Goal: Task Accomplishment & Management: Manage account settings

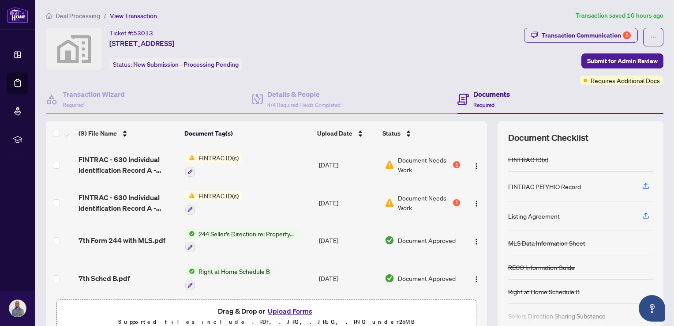
click at [376, 63] on div "Ticket #: 53013 845 Seventh Street, Mississauga, ON, Canada Status: New Submiss…" at bounding box center [283, 49] width 475 height 42
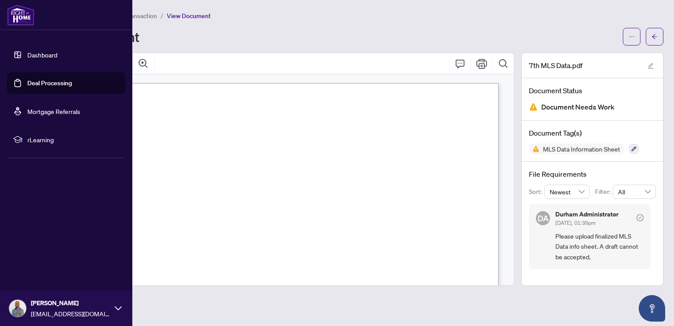
click at [27, 58] on link "Dashboard" at bounding box center [42, 55] width 30 height 8
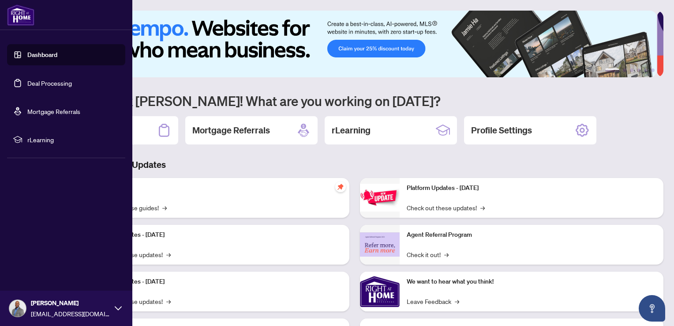
click at [53, 80] on link "Deal Processing" at bounding box center [49, 83] width 45 height 8
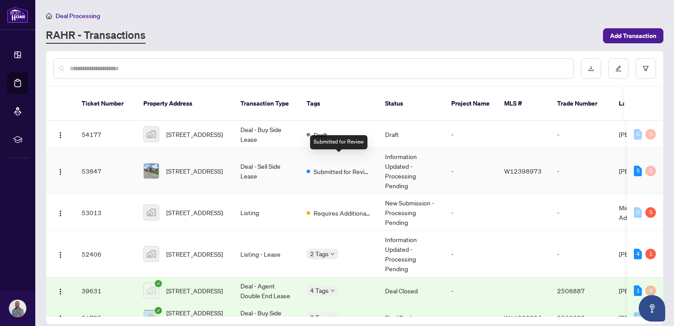
click at [341, 166] on span "Submitted for Review" at bounding box center [342, 171] width 57 height 10
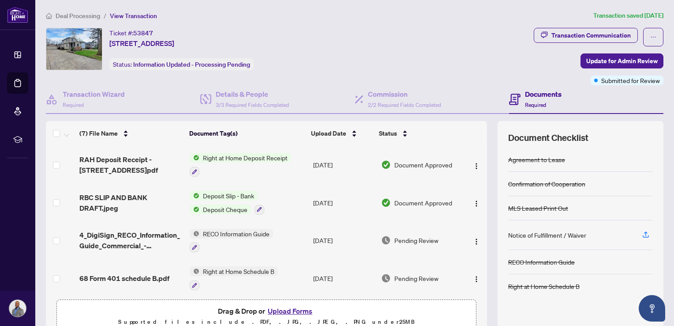
scroll to position [43, 0]
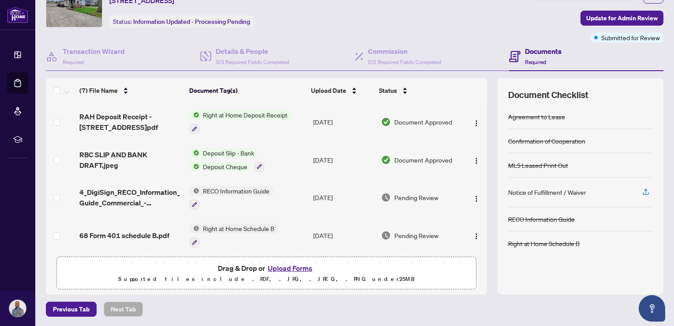
click at [232, 149] on span "Deposit Slip - Bank" at bounding box center [228, 153] width 58 height 10
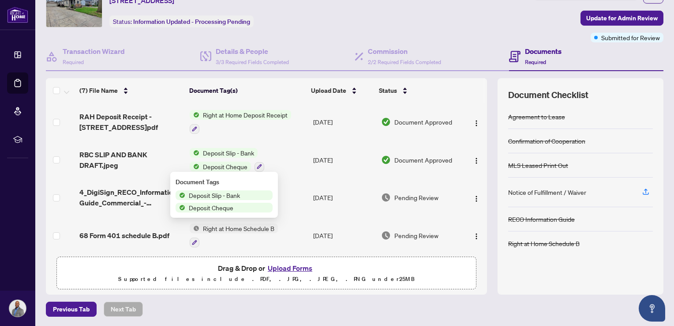
click at [215, 196] on span "Deposit Slip - Bank" at bounding box center [214, 195] width 58 height 10
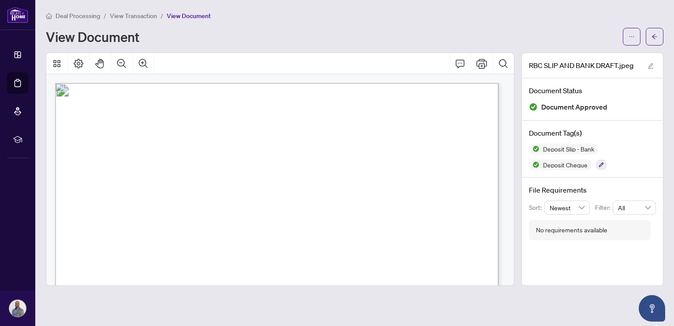
click at [445, 34] on div "View Document" at bounding box center [332, 37] width 572 height 14
click at [652, 34] on icon "arrow-left" at bounding box center [655, 37] width 6 height 6
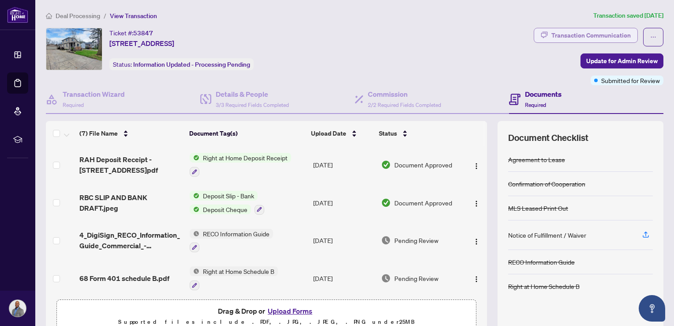
click at [600, 37] on div "Transaction Communication" at bounding box center [590, 35] width 79 height 14
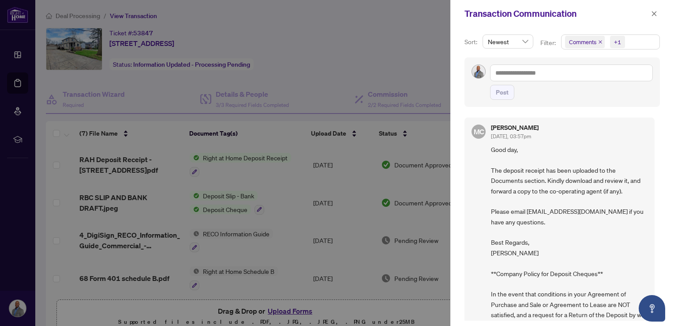
click at [408, 55] on div at bounding box center [337, 163] width 674 height 326
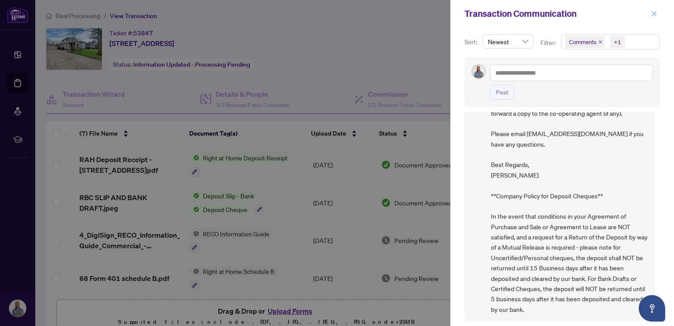
click at [658, 9] on button "button" at bounding box center [653, 13] width 11 height 11
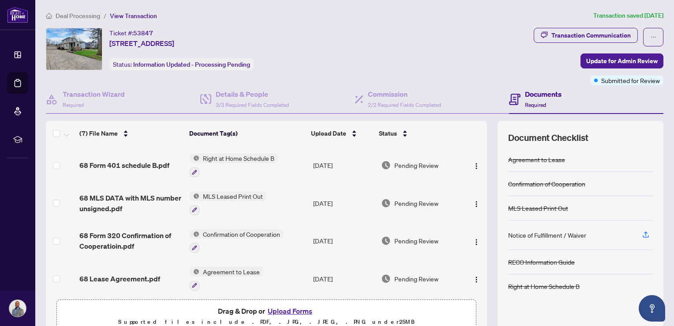
scroll to position [116, 0]
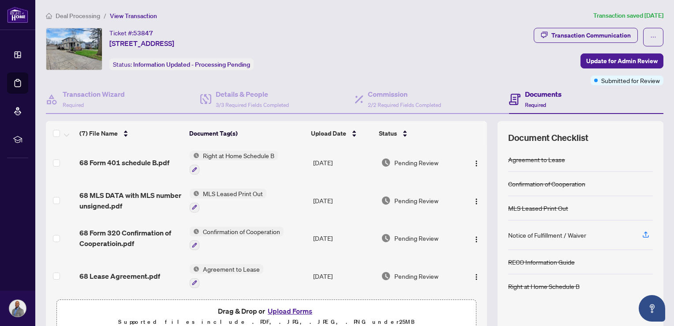
click at [526, 95] on h4 "Documents" at bounding box center [543, 94] width 37 height 11
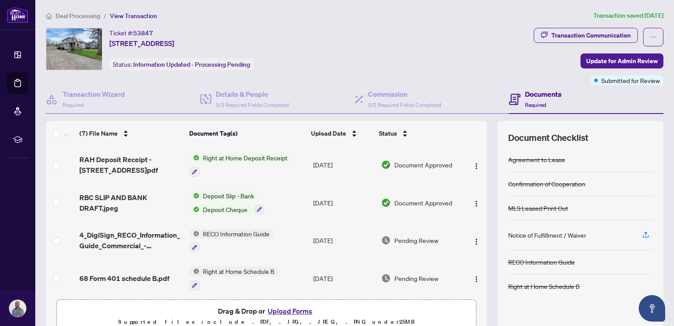
scroll to position [2, 0]
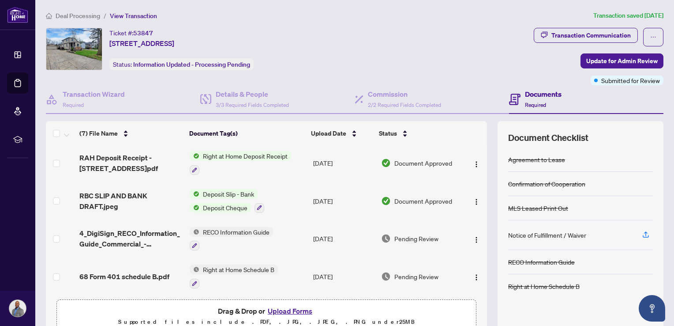
click at [218, 157] on span "Right at Home Deposit Receipt" at bounding box center [245, 156] width 92 height 10
click at [213, 199] on span "Right at Home Deposit Receipt" at bounding box center [243, 199] width 92 height 10
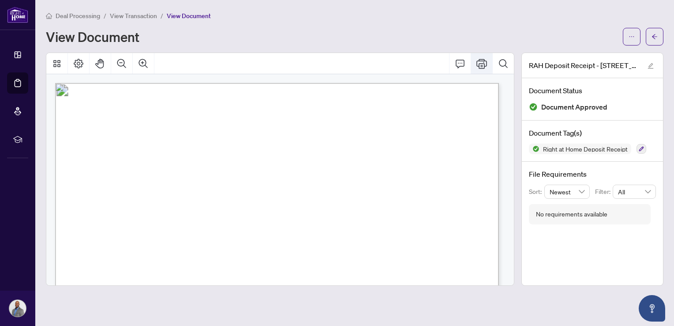
click at [480, 64] on icon "Print" at bounding box center [481, 63] width 11 height 11
click at [654, 38] on icon "arrow-left" at bounding box center [655, 37] width 6 height 6
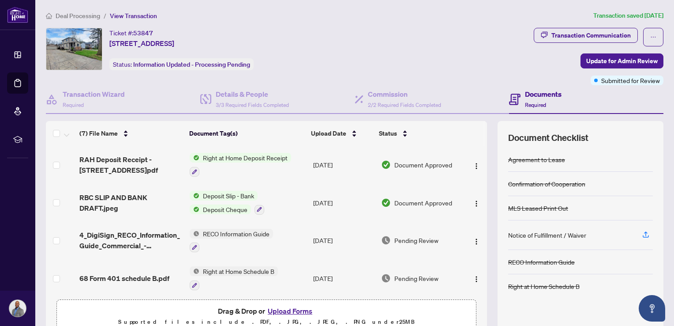
scroll to position [43, 0]
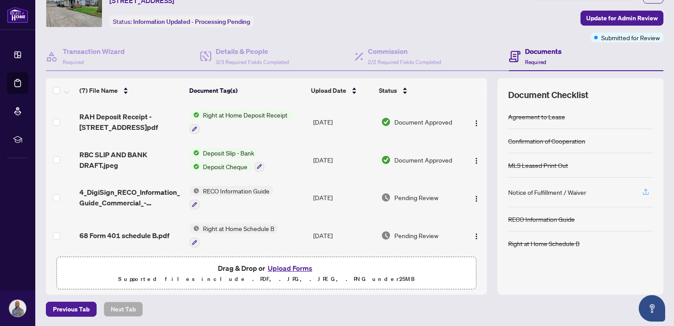
click at [642, 191] on icon "button" at bounding box center [646, 191] width 8 height 8
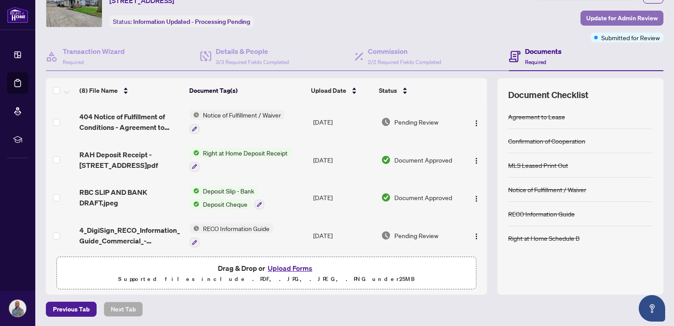
click at [600, 19] on span "Update for Admin Review" at bounding box center [621, 18] width 71 height 14
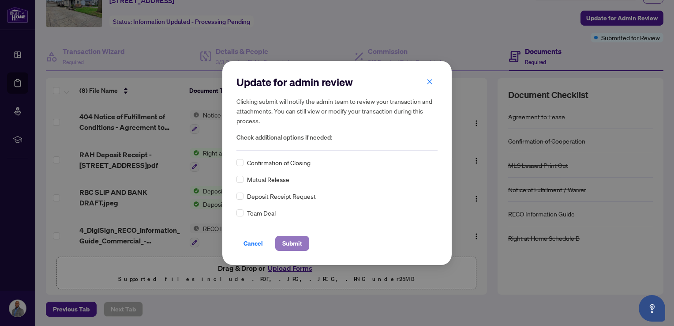
click at [294, 241] on span "Submit" at bounding box center [292, 243] width 20 height 14
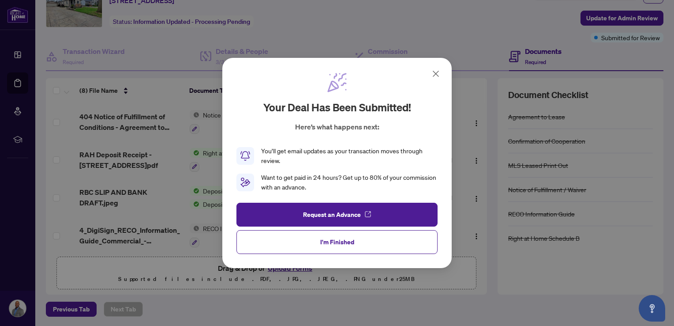
click at [435, 75] on icon at bounding box center [436, 73] width 11 height 11
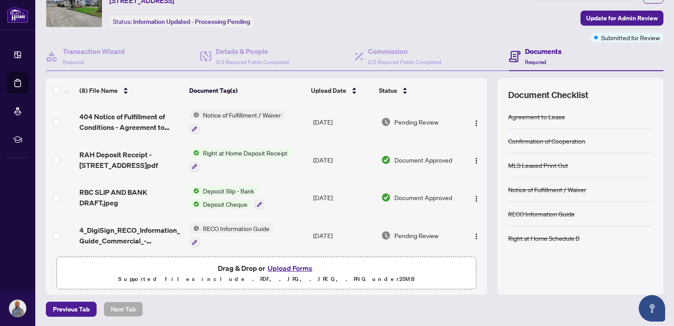
scroll to position [0, 0]
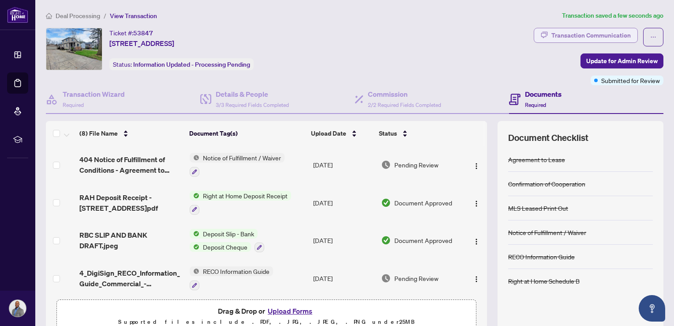
click at [588, 28] on button "Transaction Communication" at bounding box center [586, 35] width 104 height 15
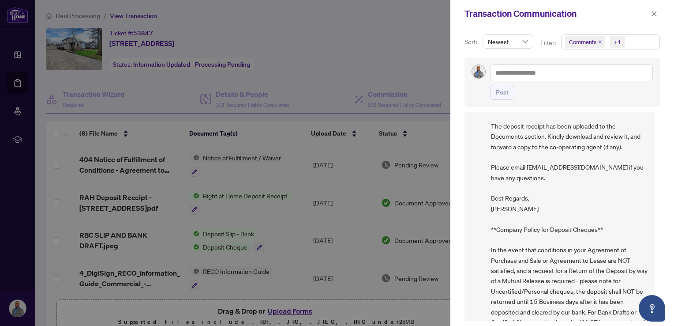
scroll to position [78, 0]
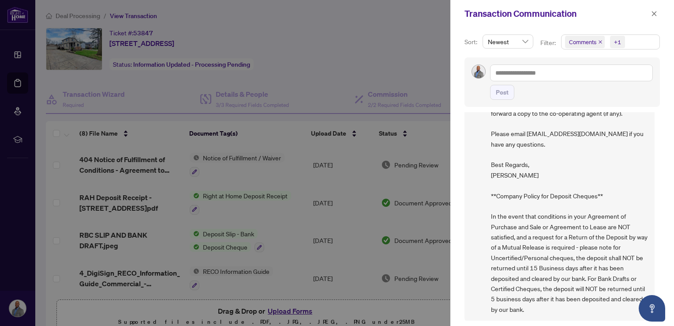
click at [411, 53] on div at bounding box center [337, 163] width 674 height 326
click at [651, 12] on icon "close" at bounding box center [654, 14] width 6 height 6
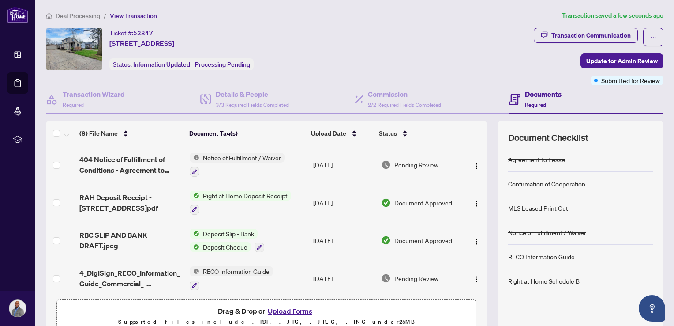
scroll to position [43, 0]
